Goal: Task Accomplishment & Management: Complete application form

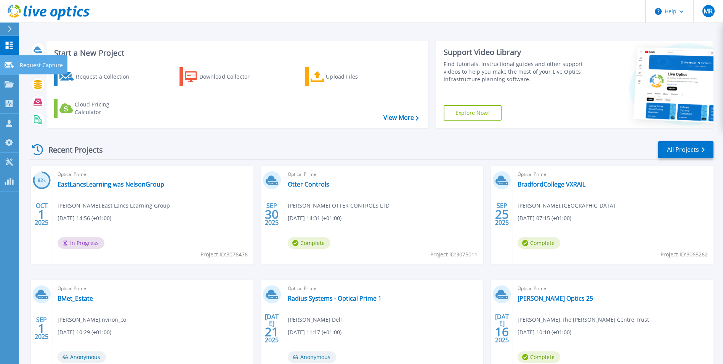
click at [15, 67] on link "Request Capture Request Capture" at bounding box center [9, 64] width 19 height 19
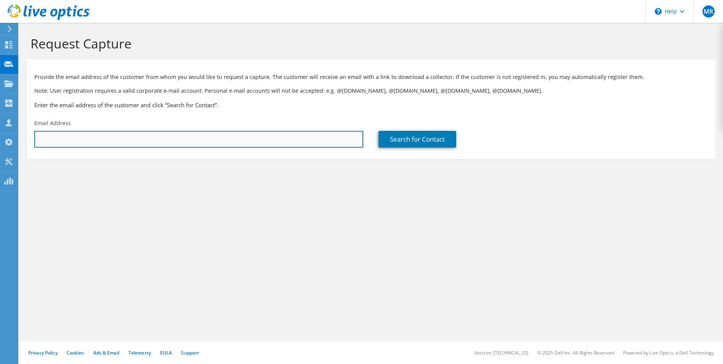
drag, startPoint x: 229, startPoint y: 141, endPoint x: 261, endPoint y: 140, distance: 32.0
click at [229, 141] on input "text" at bounding box center [198, 139] width 329 height 17
paste input "[PERSON_NAME][EMAIL_ADDRESS][DOMAIN_NAME]"
type input "[PERSON_NAME][EMAIL_ADDRESS][DOMAIN_NAME]"
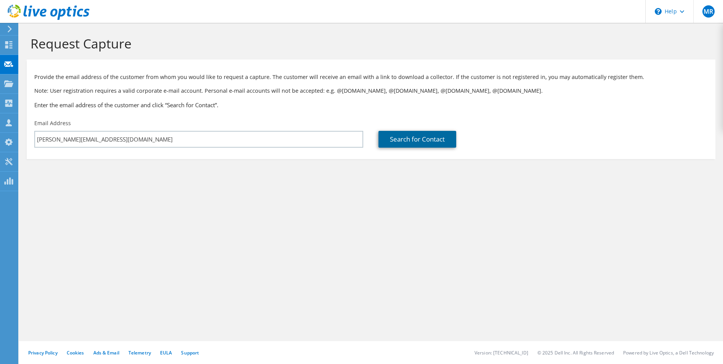
click at [413, 148] on link "Search for Contact" at bounding box center [417, 139] width 78 height 17
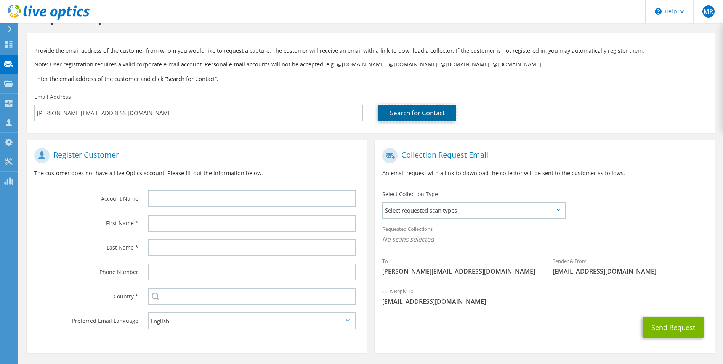
scroll to position [38, 0]
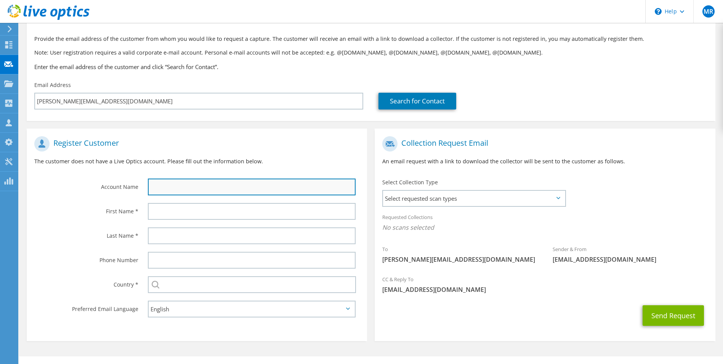
click at [189, 184] on input "text" at bounding box center [252, 186] width 208 height 17
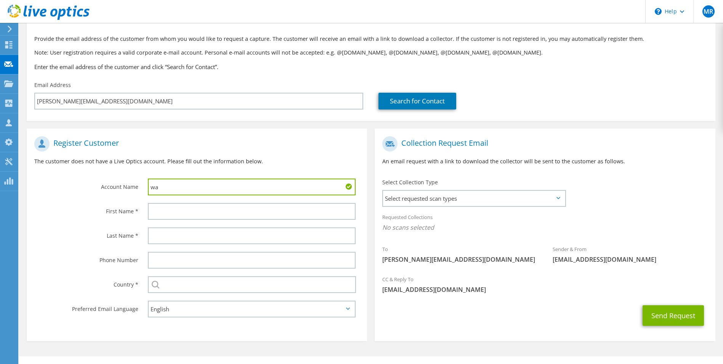
type input "w"
type input "Waterco"
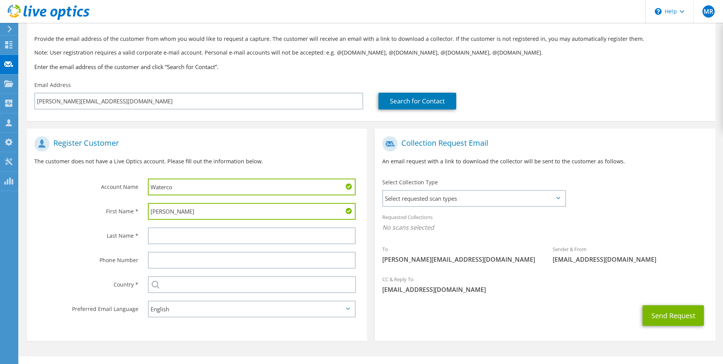
type input "David"
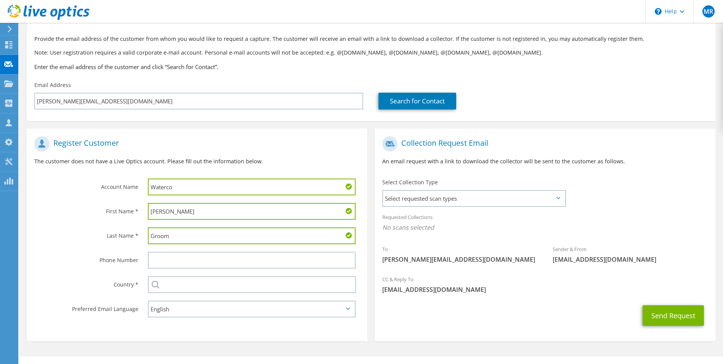
type input "Groom"
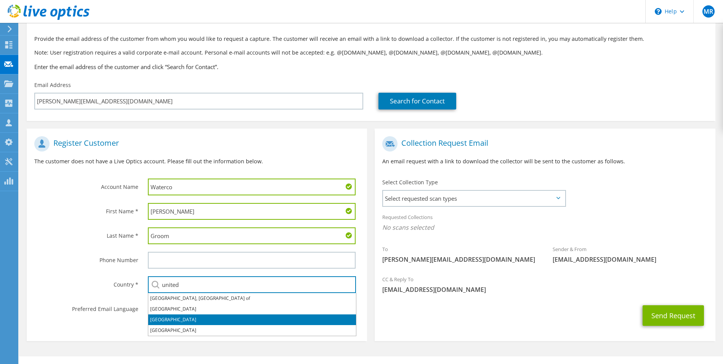
click at [184, 316] on li "United Kingdom" at bounding box center [252, 319] width 208 height 11
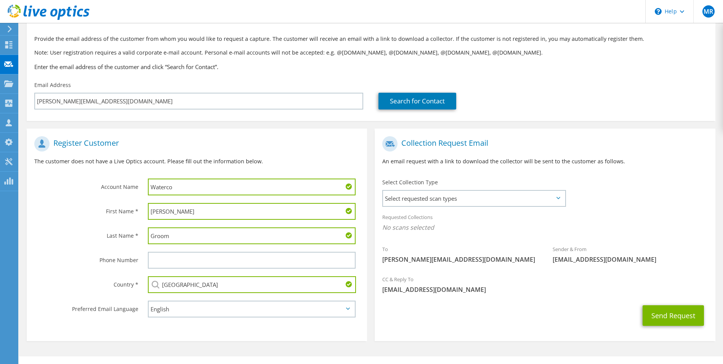
type input "United Kingdom"
click at [349, 325] on section "Register Customer The customer does not have a Live Optics account. Please fill…" at bounding box center [197, 234] width 340 height 212
click at [520, 202] on span "Select requested scan types" at bounding box center [473, 198] width 181 height 15
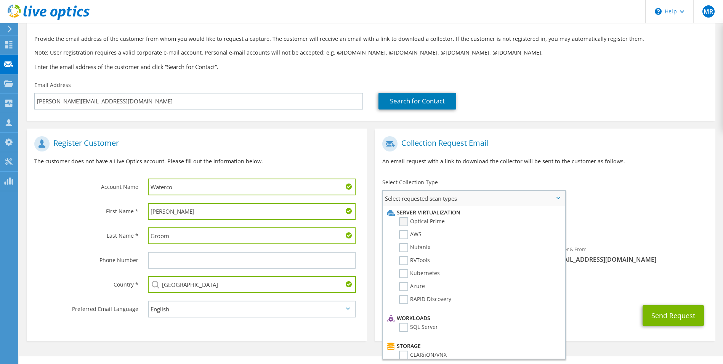
click at [407, 220] on label "Optical Prime" at bounding box center [422, 221] width 46 height 9
click at [0, 0] on input "Optical Prime" at bounding box center [0, 0] width 0 height 0
click at [682, 223] on span "Optical Prime" at bounding box center [544, 229] width 325 height 13
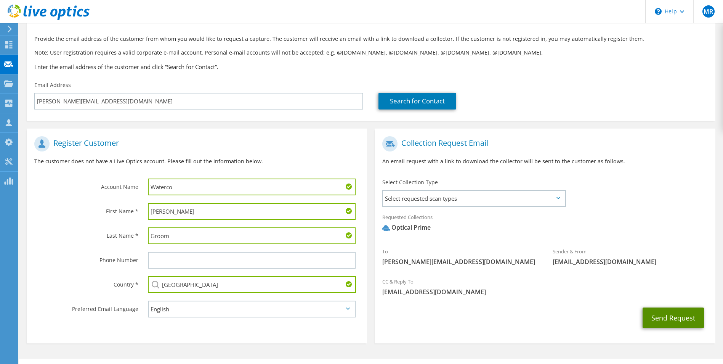
click at [669, 314] on button "Send Request" at bounding box center [673, 317] width 61 height 21
